Goal: Task Accomplishment & Management: Use online tool/utility

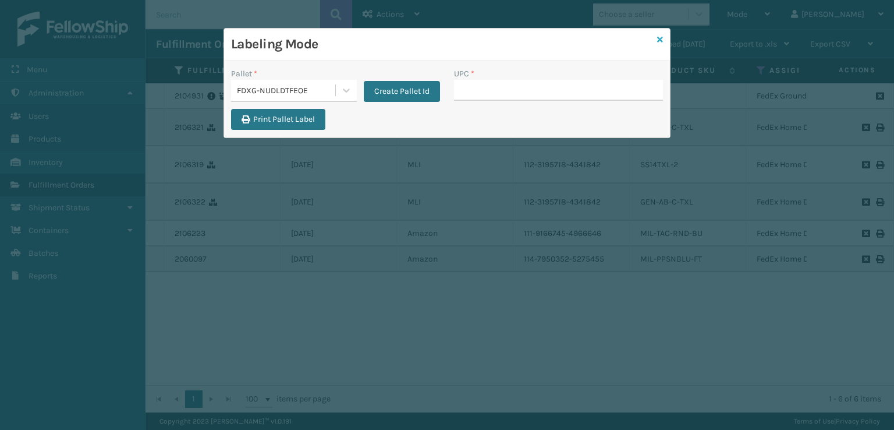
click at [659, 39] on icon at bounding box center [660, 40] width 6 height 8
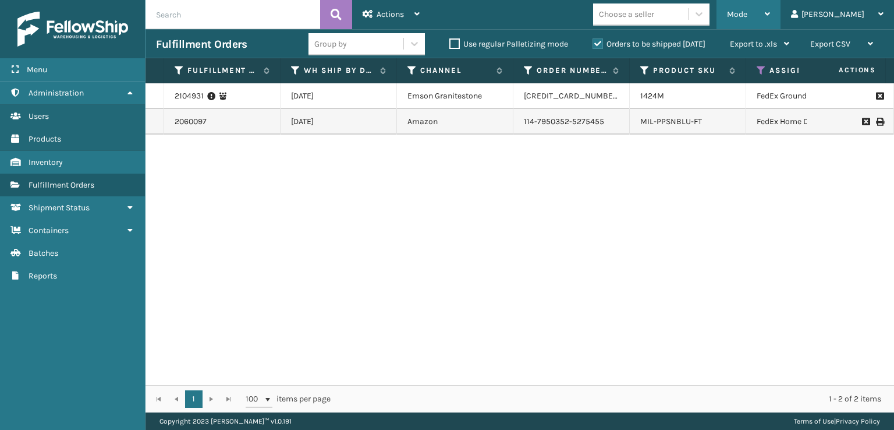
click at [748, 12] on span "Mode" at bounding box center [737, 14] width 20 height 10
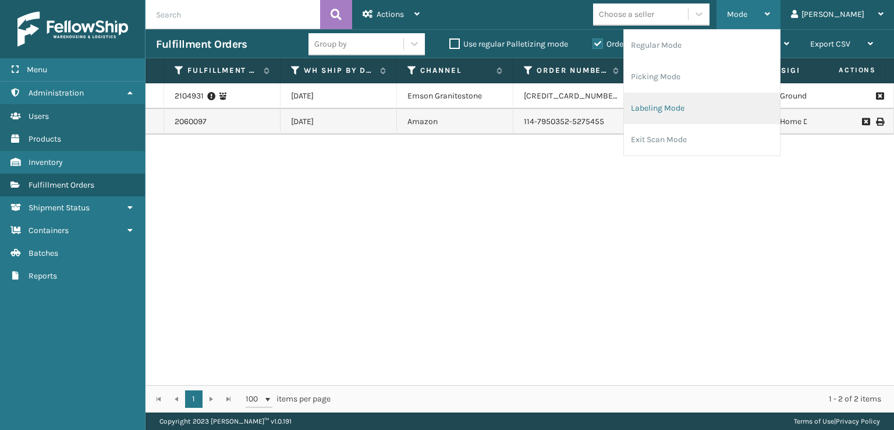
click at [696, 115] on li "Labeling Mode" at bounding box center [702, 108] width 156 height 31
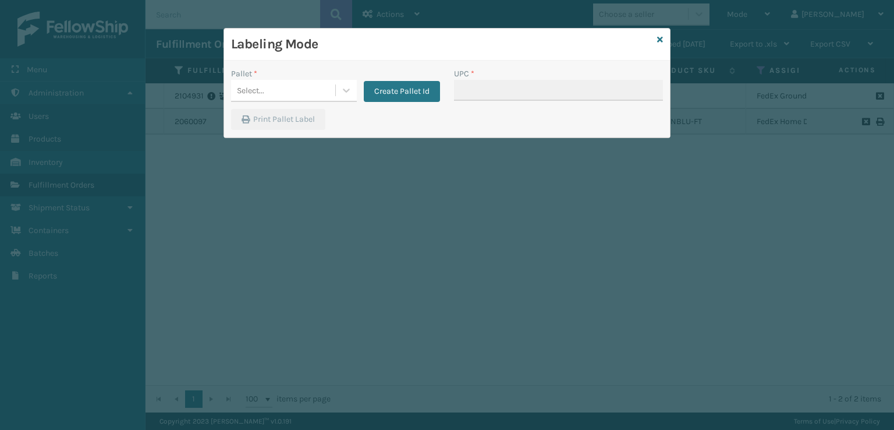
click at [291, 104] on div "Pallet * Select... Create Pallet Id" at bounding box center [335, 88] width 223 height 41
drag, startPoint x: 291, startPoint y: 98, endPoint x: 291, endPoint y: 105, distance: 7.0
click at [291, 105] on div "Pallet * Select... Create Pallet Id" at bounding box center [335, 88] width 223 height 41
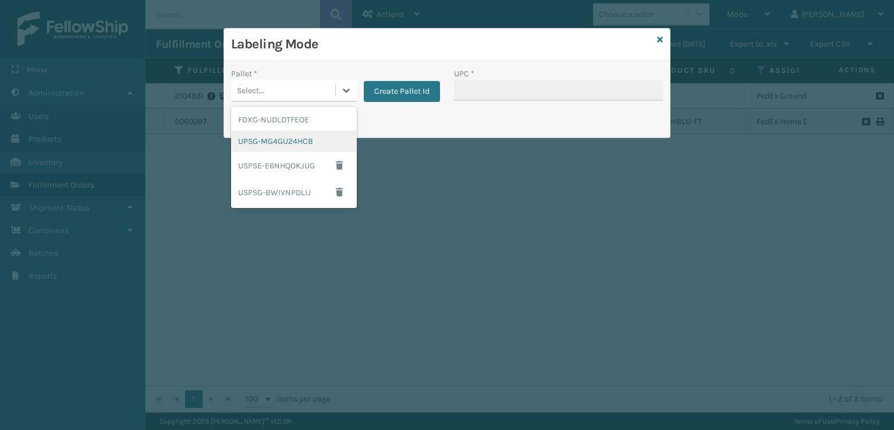
drag, startPoint x: 283, startPoint y: 137, endPoint x: 291, endPoint y: 134, distance: 8.3
click at [291, 134] on div "UPSG-MG4GU24HCB" at bounding box center [294, 141] width 126 height 22
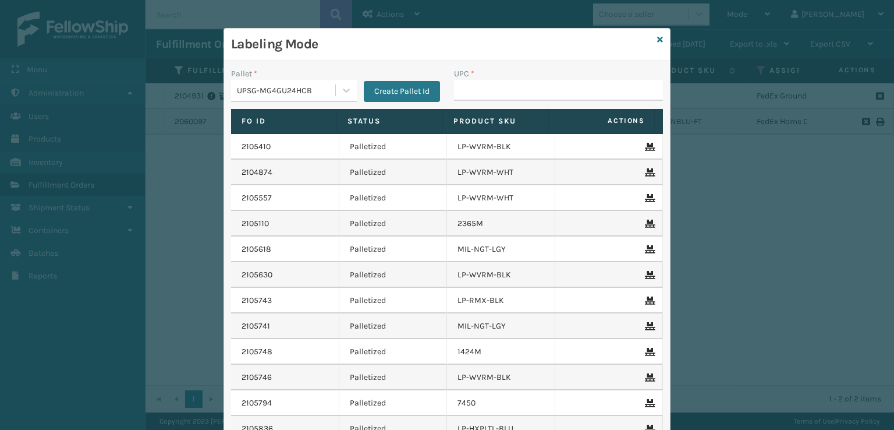
click at [657, 38] on icon at bounding box center [660, 40] width 6 height 8
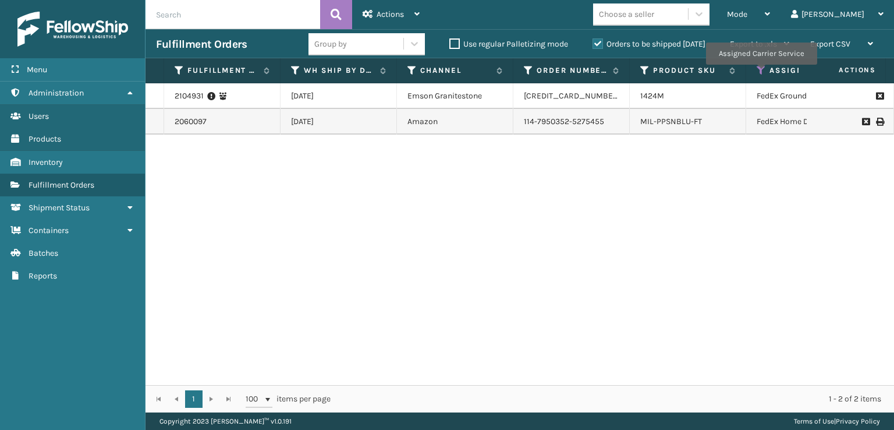
click at [761, 73] on icon at bounding box center [761, 70] width 9 height 10
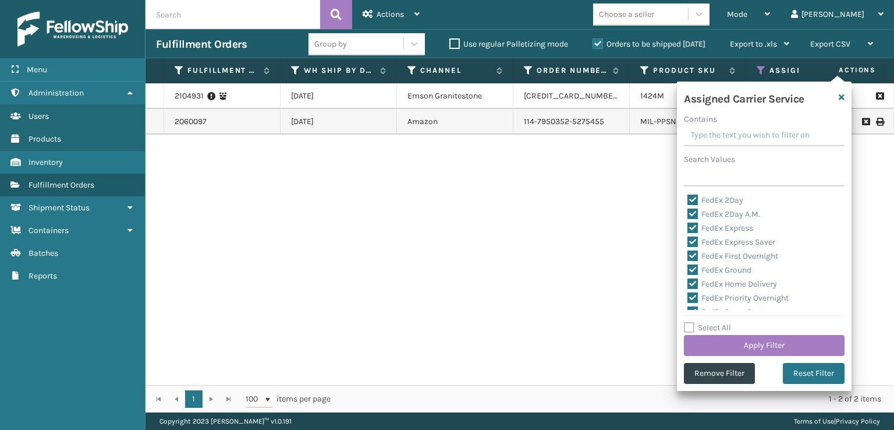
drag, startPoint x: 802, startPoint y: 372, endPoint x: 753, endPoint y: 330, distance: 64.0
click at [796, 366] on button "Reset Filter" at bounding box center [814, 373] width 62 height 21
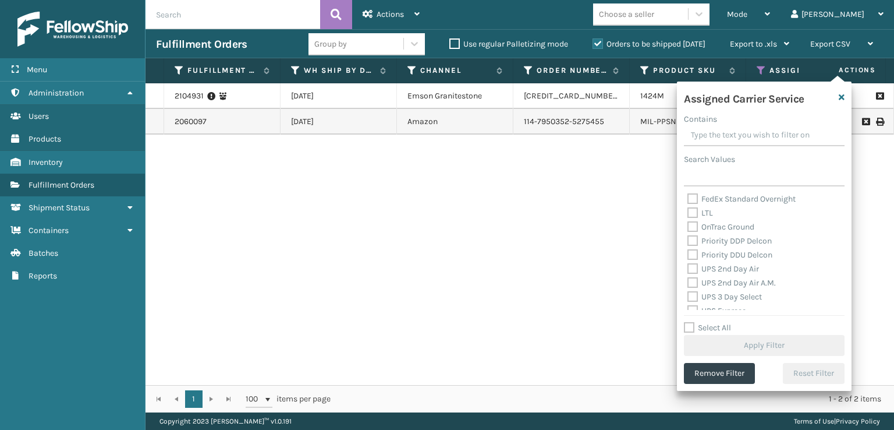
scroll to position [175, 0]
click at [688, 253] on label "UPS 2nd Day Air" at bounding box center [724, 249] width 72 height 10
click at [688, 250] on input "UPS 2nd Day Air" at bounding box center [688, 246] width 1 height 8
checkbox input "true"
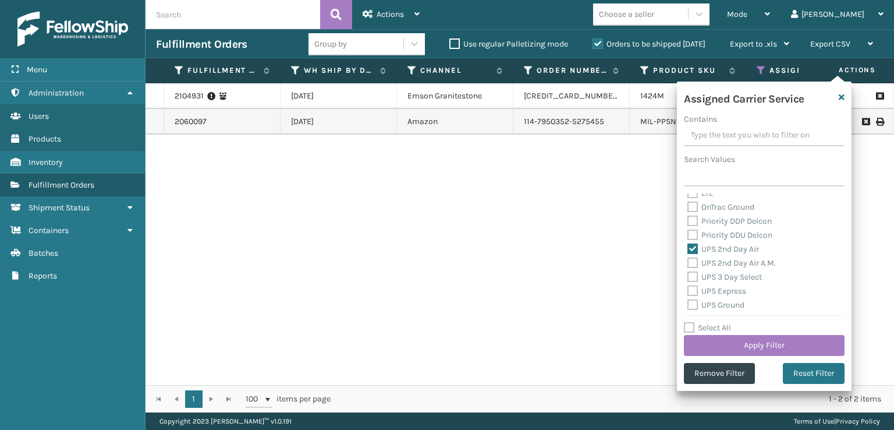
click at [692, 274] on label "UPS 3 Day Select" at bounding box center [725, 277] width 75 height 10
click at [688, 274] on input "UPS 3 Day Select" at bounding box center [688, 274] width 1 height 8
checkbox input "true"
click at [692, 266] on label "UPS 2nd Day Air A.M." at bounding box center [732, 263] width 89 height 10
click at [688, 264] on input "UPS 2nd Day Air A.M." at bounding box center [688, 260] width 1 height 8
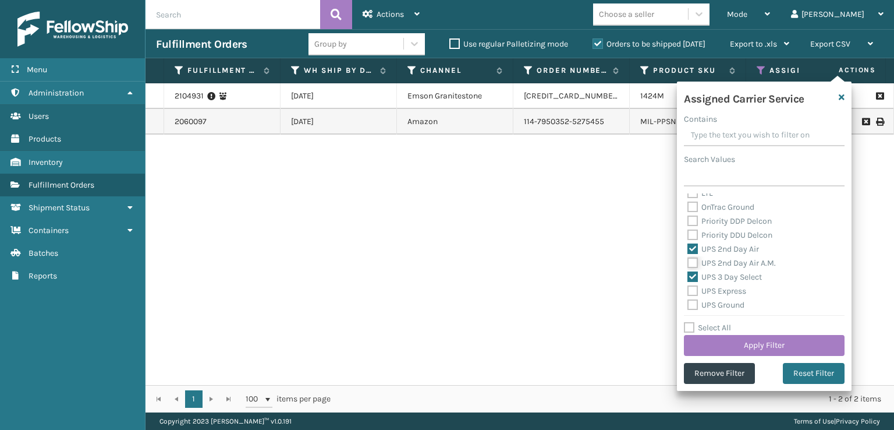
checkbox input "true"
click at [688, 293] on label "UPS Express" at bounding box center [717, 291] width 59 height 10
click at [688, 292] on input "UPS Express" at bounding box center [688, 288] width 1 height 8
checkbox input "true"
click at [692, 308] on label "UPS Ground" at bounding box center [716, 305] width 57 height 10
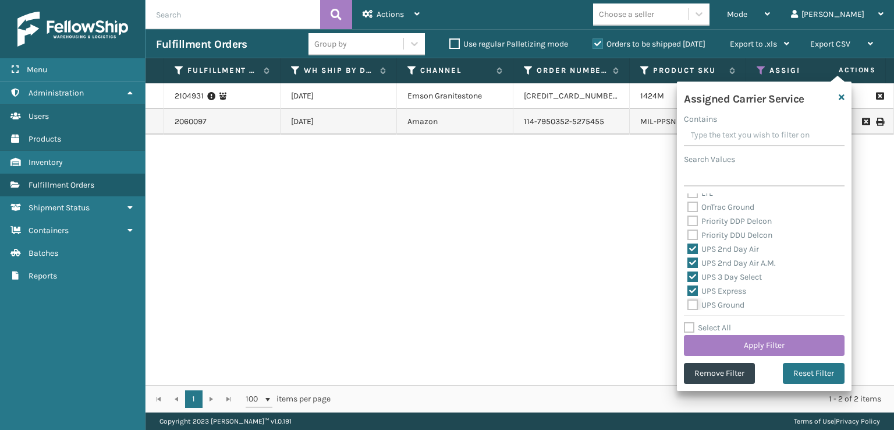
click at [688, 306] on input "UPS Ground" at bounding box center [688, 302] width 1 height 8
checkbox input "true"
click at [694, 275] on label "UPS Next Day Air Early" at bounding box center [735, 275] width 95 height 10
click at [688, 275] on input "UPS Next Day Air Early" at bounding box center [688, 272] width 1 height 8
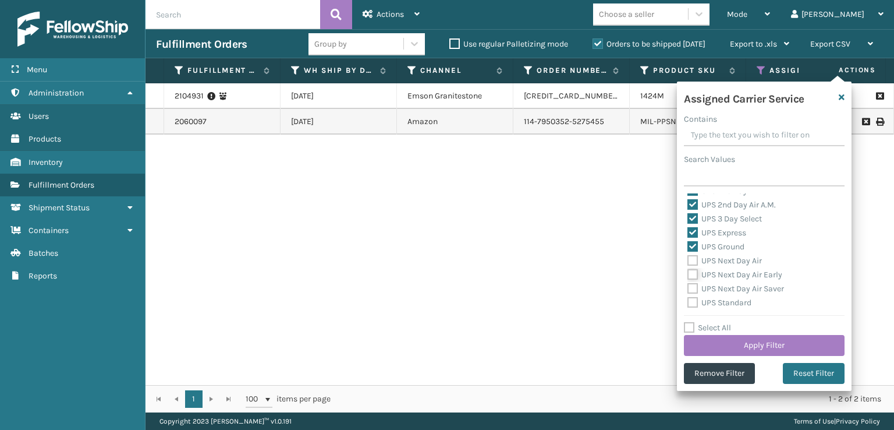
checkbox input "true"
click at [692, 265] on label "UPS Next Day Air" at bounding box center [725, 261] width 75 height 10
click at [688, 261] on input "UPS Next Day Air" at bounding box center [688, 258] width 1 height 8
checkbox input "true"
click at [694, 290] on label "UPS Next Day Air Saver" at bounding box center [736, 289] width 97 height 10
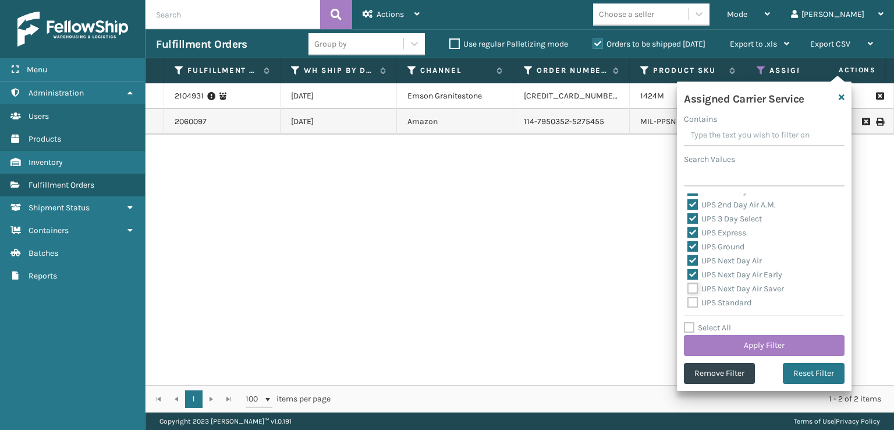
click at [688, 289] on input "UPS Next Day Air Saver" at bounding box center [688, 286] width 1 height 8
checkbox input "true"
click at [696, 306] on div "Amazon Transportation Air Amazon Transportation Ground FedEx 2Day FedEx 2Day A.…" at bounding box center [764, 251] width 161 height 116
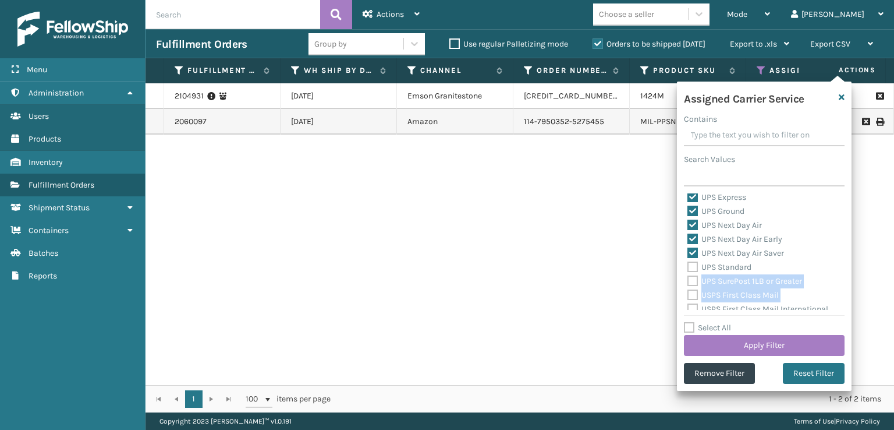
scroll to position [275, 0]
click at [689, 278] on label "UPS SurePost 1LB or Greater" at bounding box center [745, 275] width 115 height 10
click at [688, 275] on input "UPS SurePost 1LB or Greater" at bounding box center [688, 272] width 1 height 8
checkbox input "true"
click at [692, 259] on label "UPS Standard" at bounding box center [720, 261] width 64 height 10
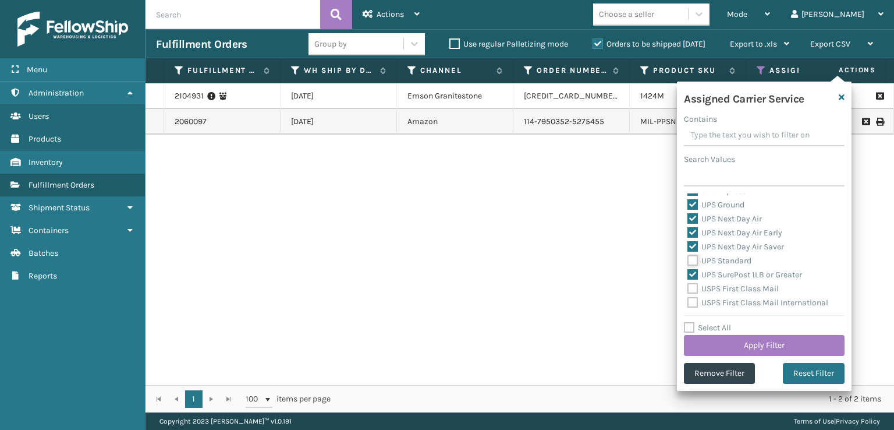
click at [688, 259] on input "UPS Standard" at bounding box center [688, 258] width 1 height 8
checkbox input "true"
click at [757, 345] on button "Apply Filter" at bounding box center [764, 345] width 161 height 21
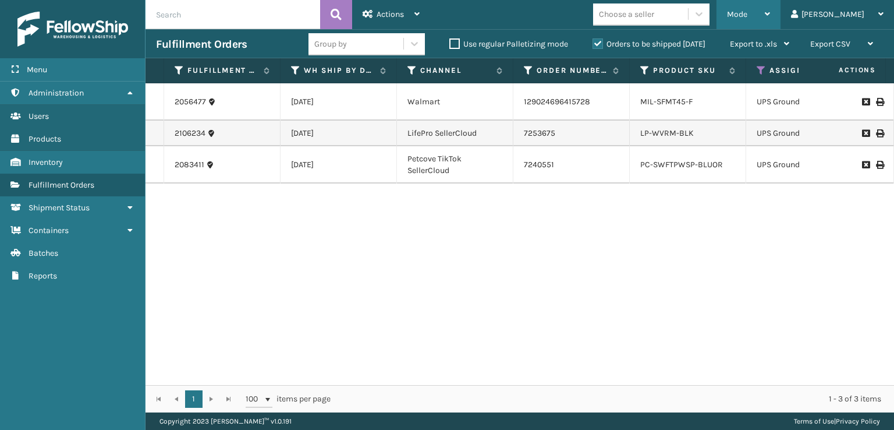
click at [770, 5] on div "Mode" at bounding box center [748, 14] width 43 height 29
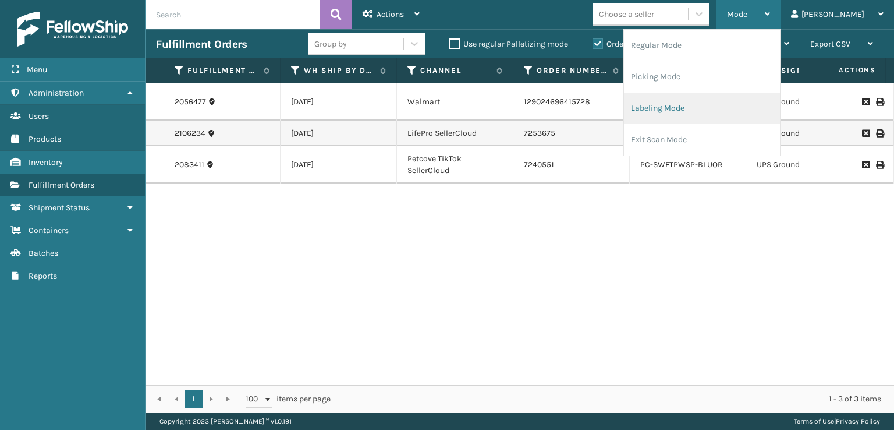
click at [727, 98] on li "Labeling Mode" at bounding box center [702, 108] width 156 height 31
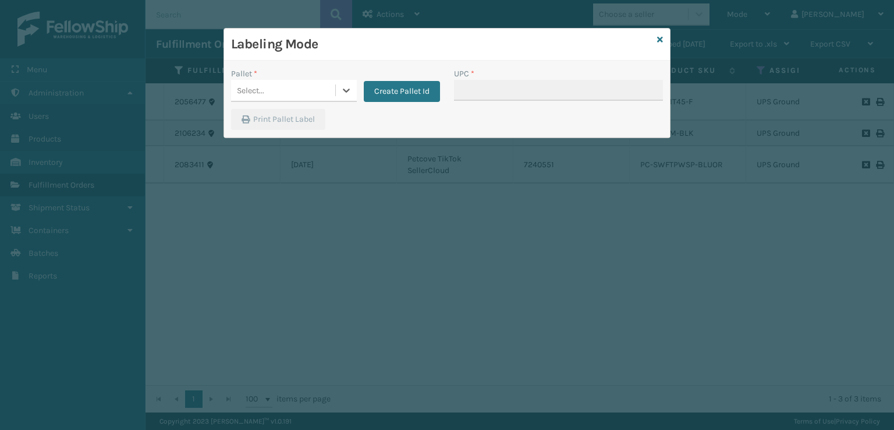
click at [312, 89] on div "Select..." at bounding box center [283, 90] width 104 height 19
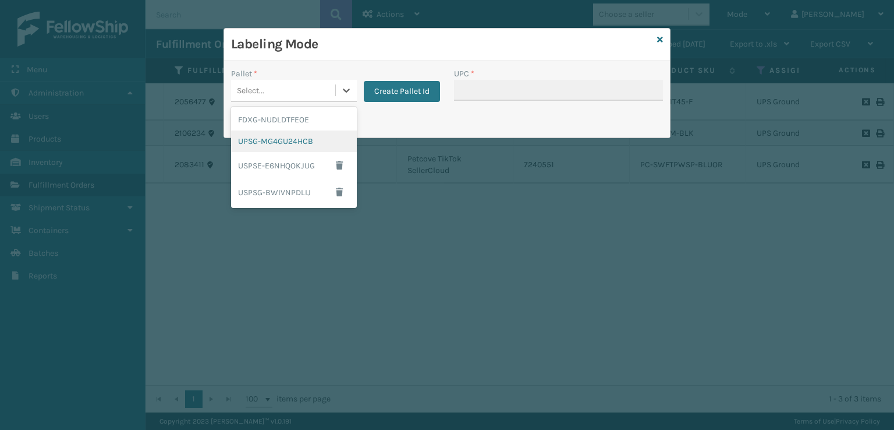
click at [247, 145] on div "UPSG-MG4GU24HCB" at bounding box center [294, 141] width 126 height 22
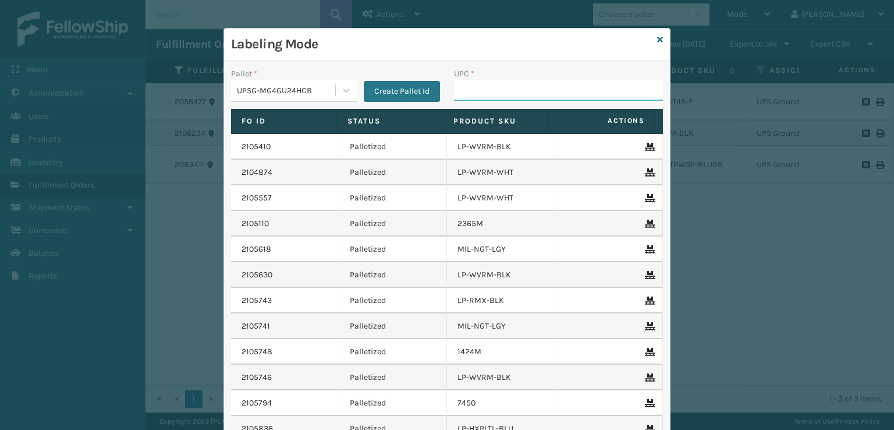
click at [462, 90] on input "UPC *" at bounding box center [558, 90] width 209 height 21
